Goal: Book appointment/travel/reservation

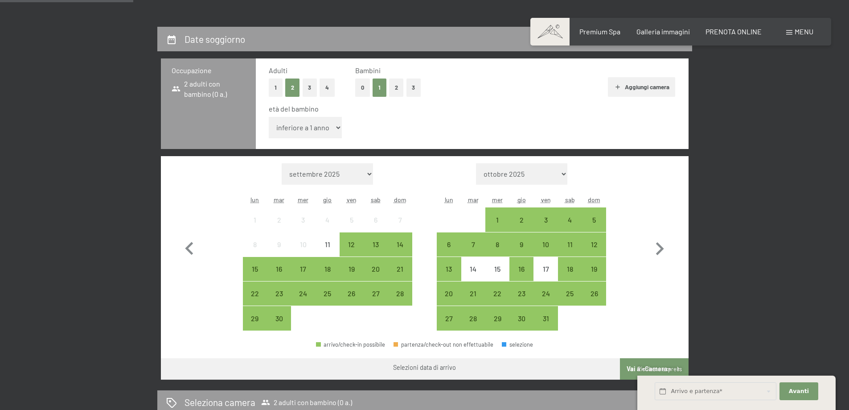
scroll to position [267, 0]
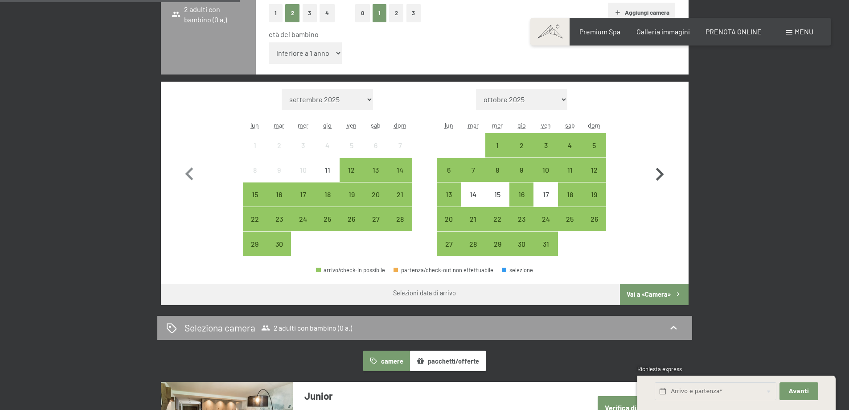
click at [665, 174] on icon "button" at bounding box center [660, 174] width 26 height 26
select select "[DATE]"
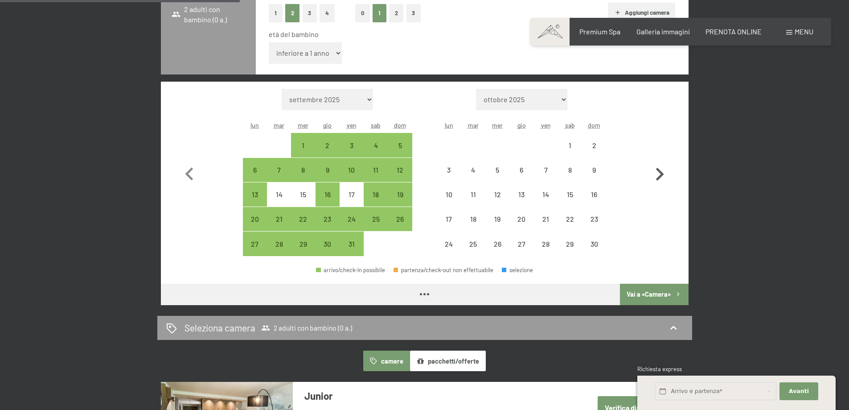
click at [665, 174] on icon "button" at bounding box center [660, 174] width 26 height 26
select select "[DATE]"
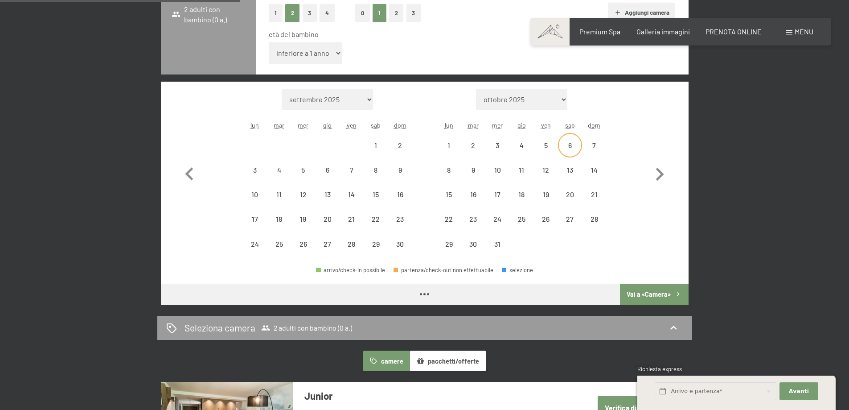
select select "[DATE]"
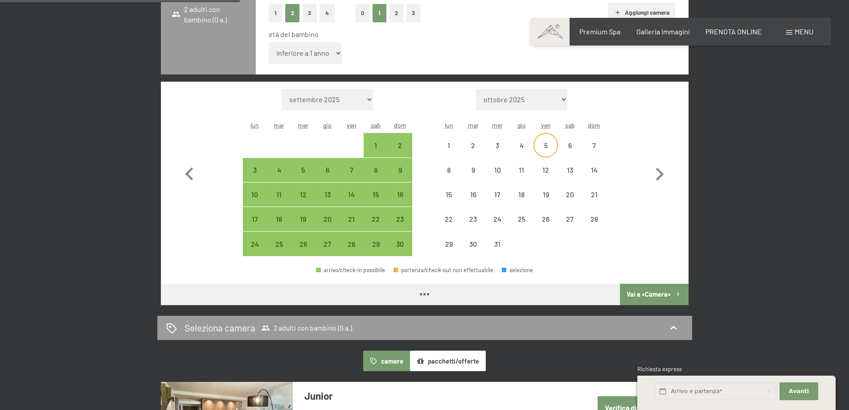
select select "[DATE]"
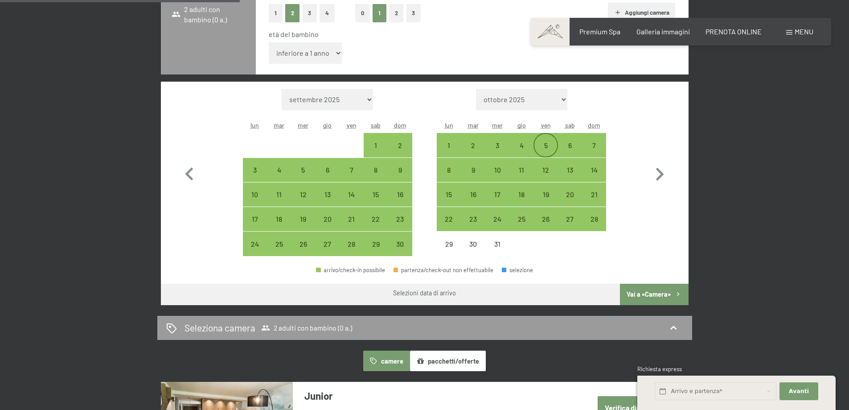
click at [546, 145] on div "5" at bounding box center [545, 153] width 22 height 22
select select "[DATE]"
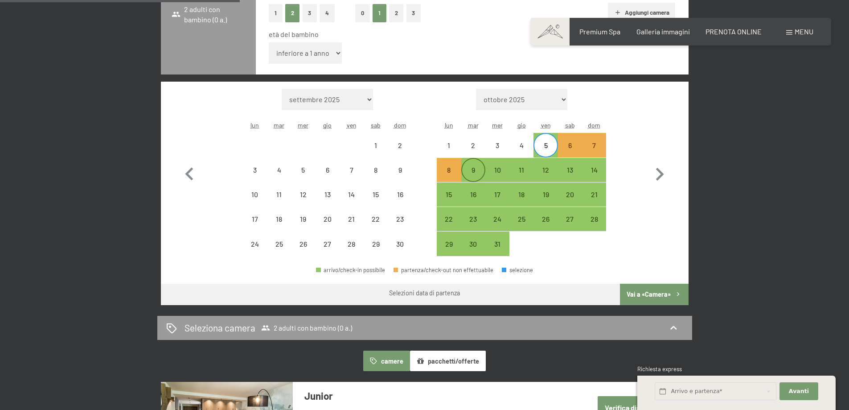
click at [469, 166] on div "9" at bounding box center [473, 177] width 22 height 22
select select "[DATE]"
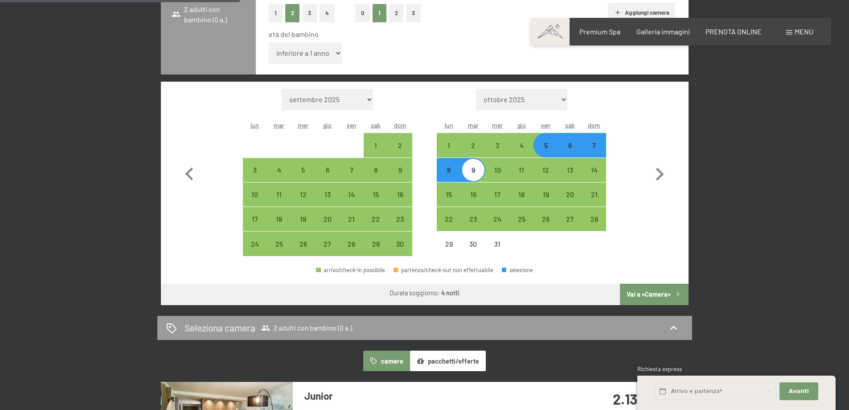
click at [660, 294] on button "Vai a «Camera»" at bounding box center [654, 293] width 68 height 21
select select "[DATE]"
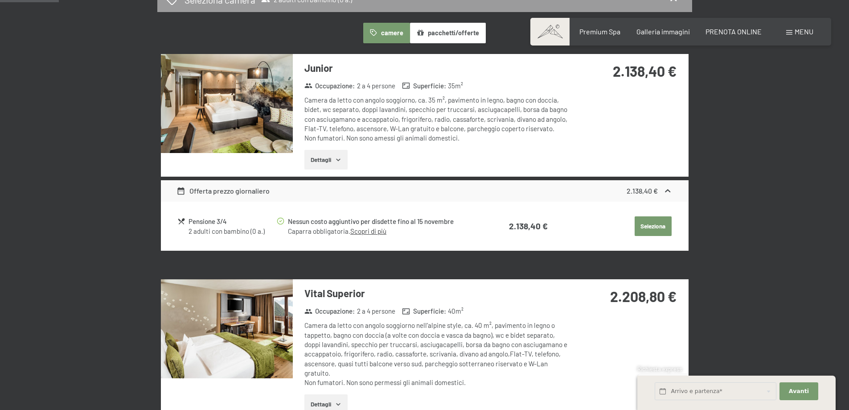
scroll to position [220, 0]
